Goal: Task Accomplishment & Management: Use online tool/utility

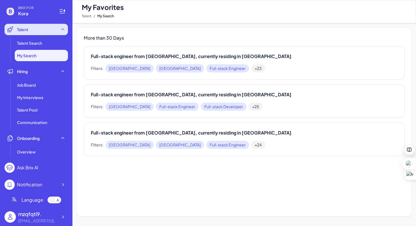
click at [32, 28] on div "Talent" at bounding box center [36, 29] width 63 height 11
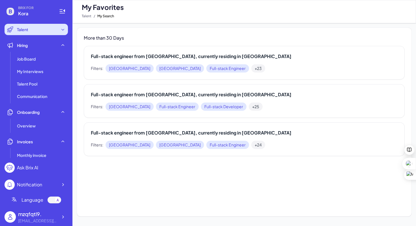
click at [44, 31] on div "Talent" at bounding box center [36, 29] width 63 height 11
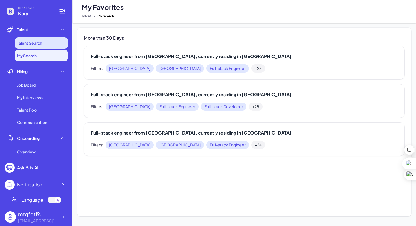
click at [46, 45] on li "Talent Search" at bounding box center [41, 42] width 53 height 11
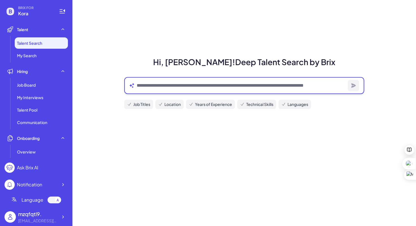
click at [207, 87] on textarea at bounding box center [241, 85] width 209 height 7
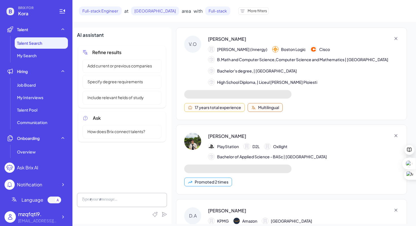
click at [370, 41] on div "[PERSON_NAME]" at bounding box center [303, 39] width 191 height 7
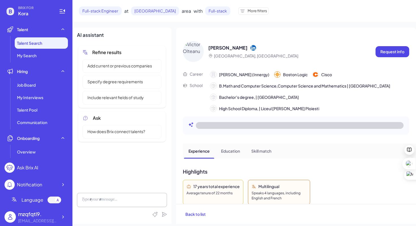
scroll to position [31, 0]
